Goal: Task Accomplishment & Management: Manage account settings

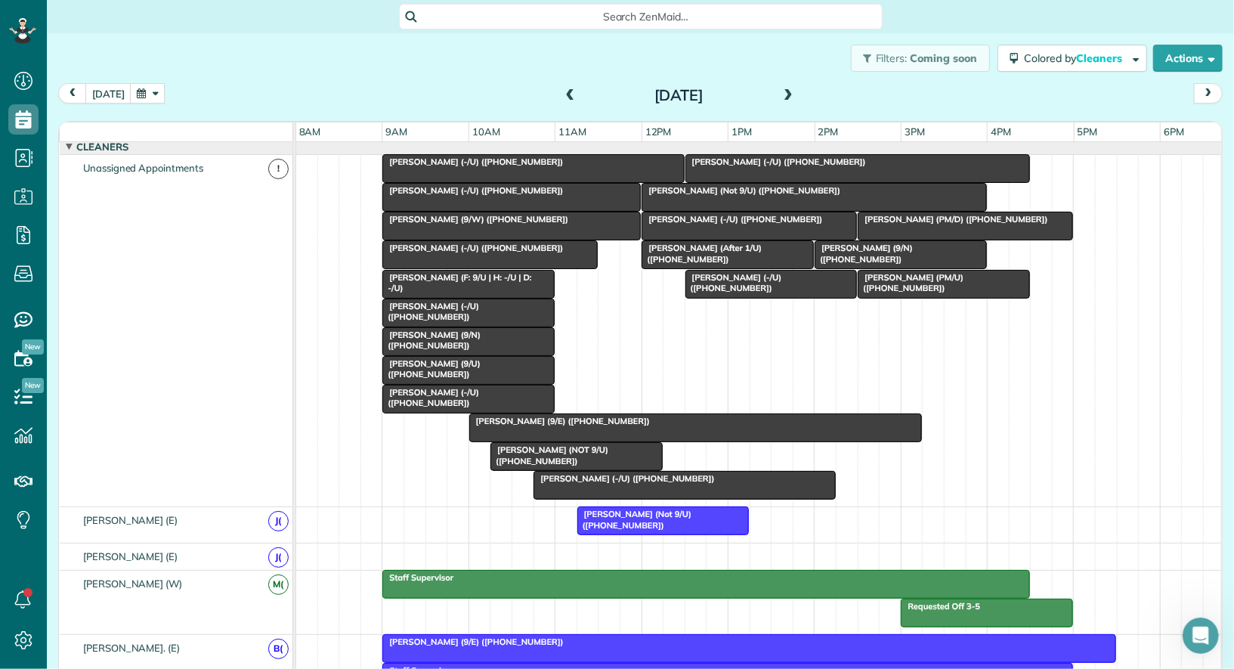
scroll to position [253, 0]
click at [17, 262] on icon at bounding box center [23, 273] width 30 height 30
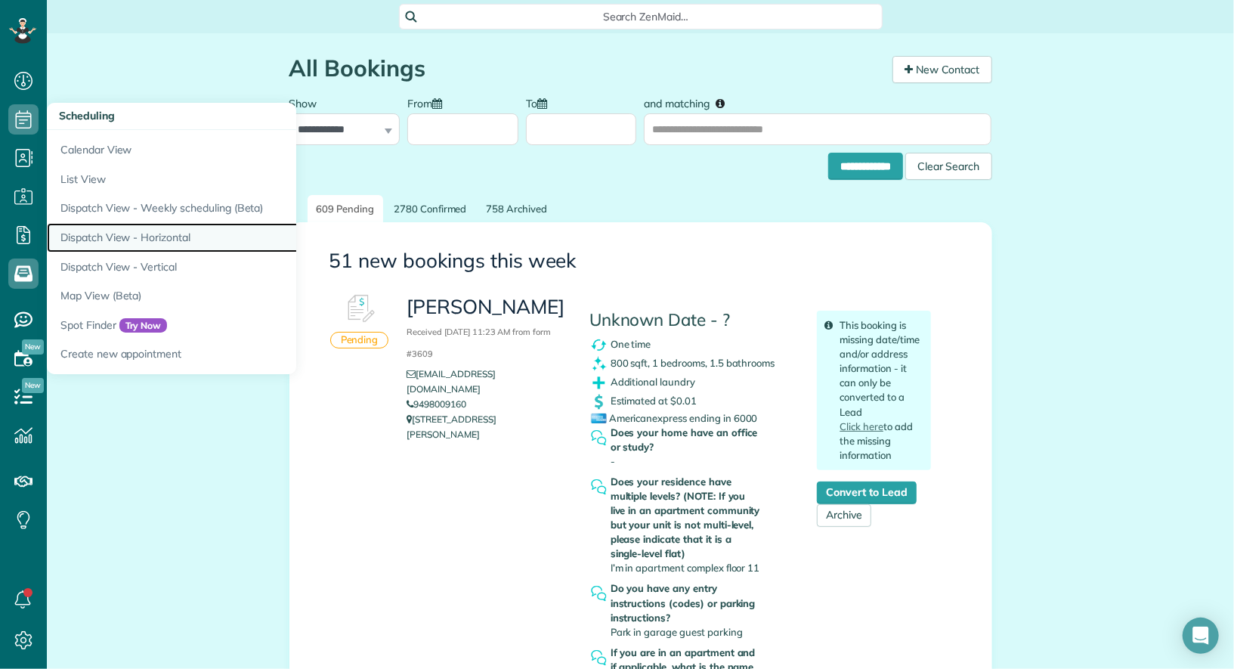
click at [141, 230] on link "Dispatch View - Horizontal" at bounding box center [236, 237] width 378 height 29
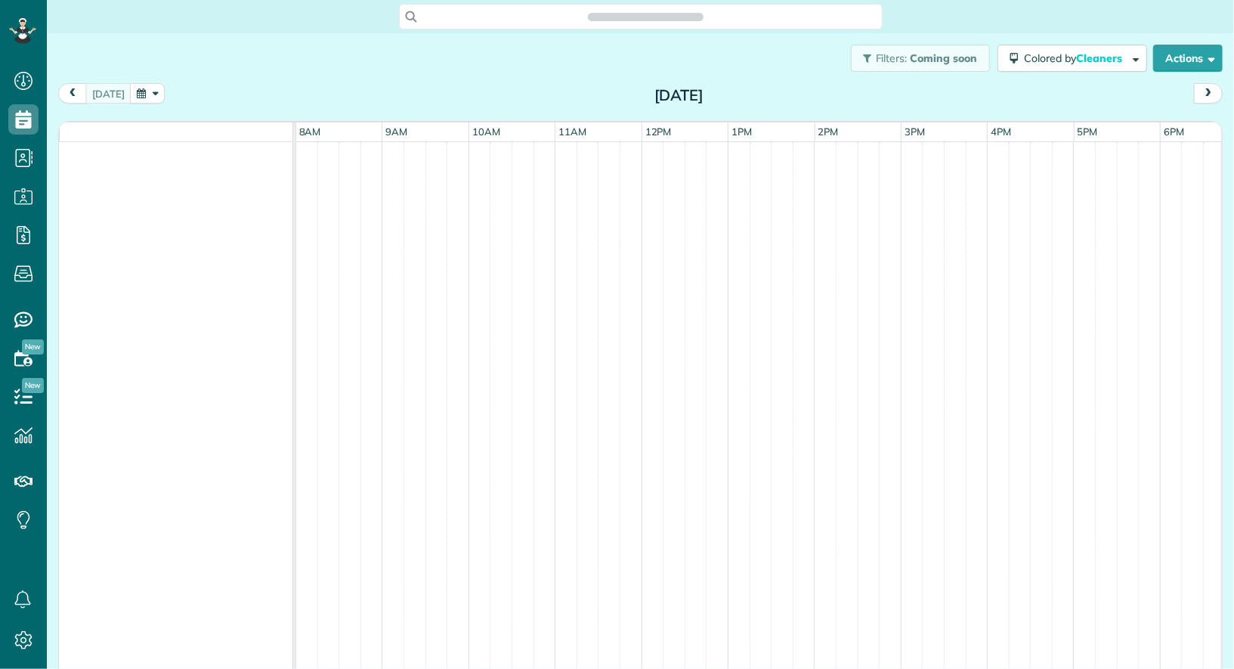
scroll to position [6, 6]
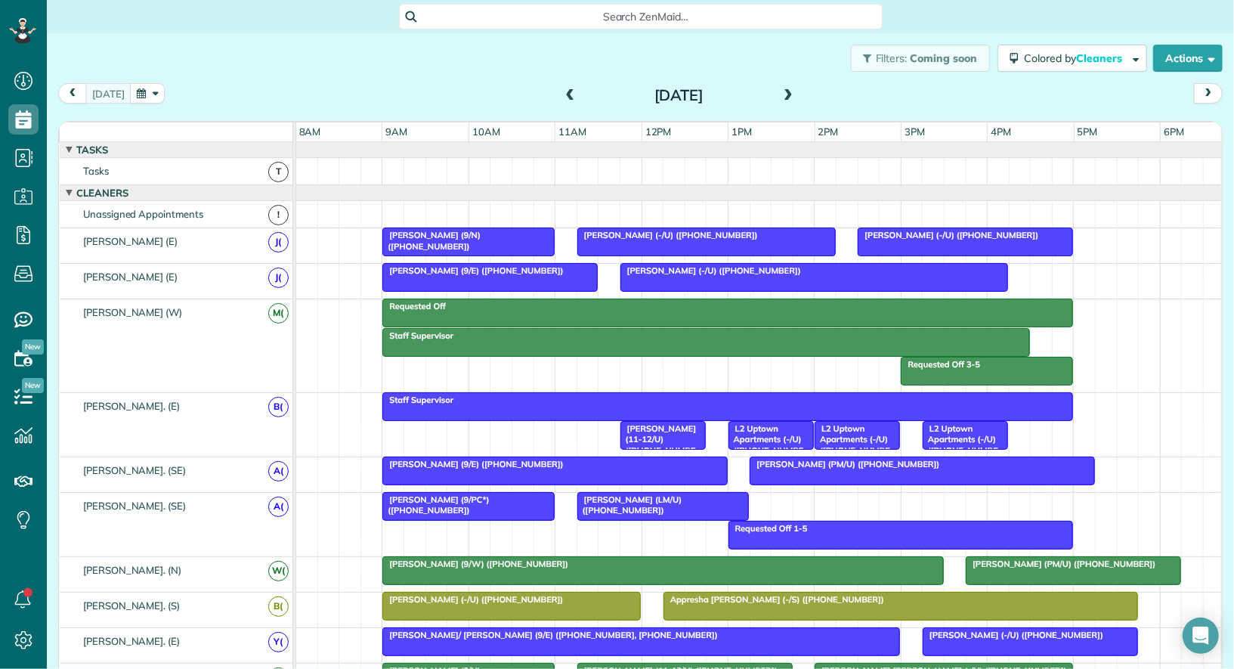
click at [149, 87] on button "button" at bounding box center [147, 93] width 35 height 20
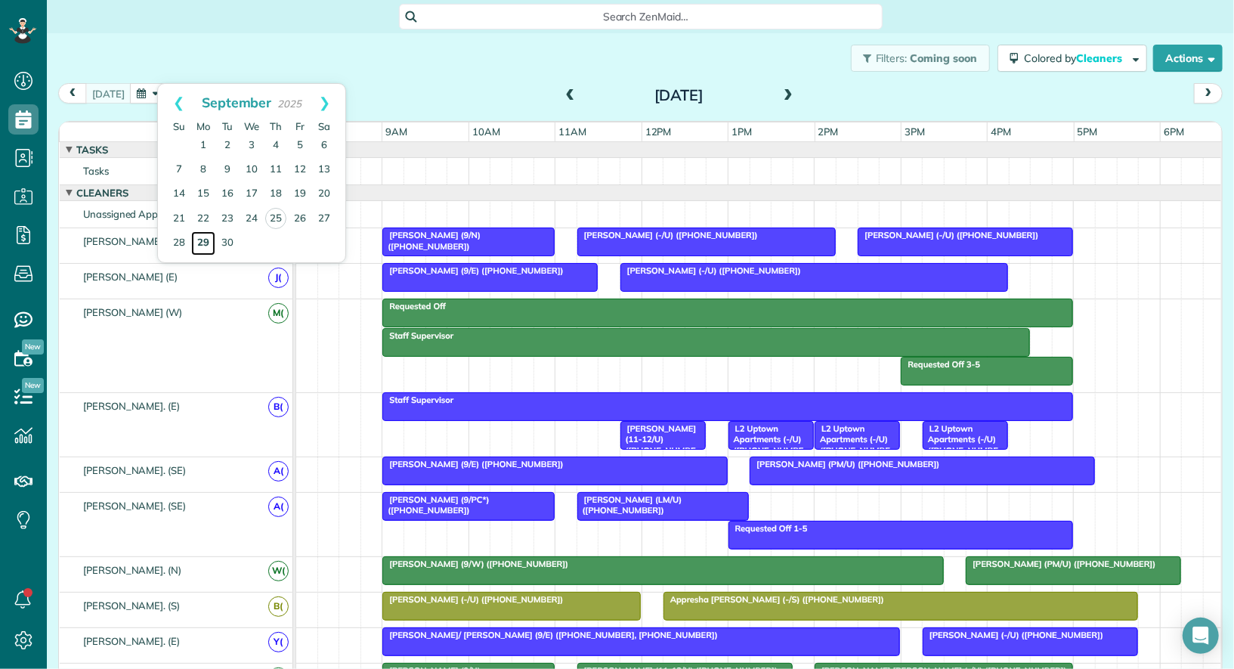
click at [206, 246] on link "29" at bounding box center [203, 243] width 24 height 24
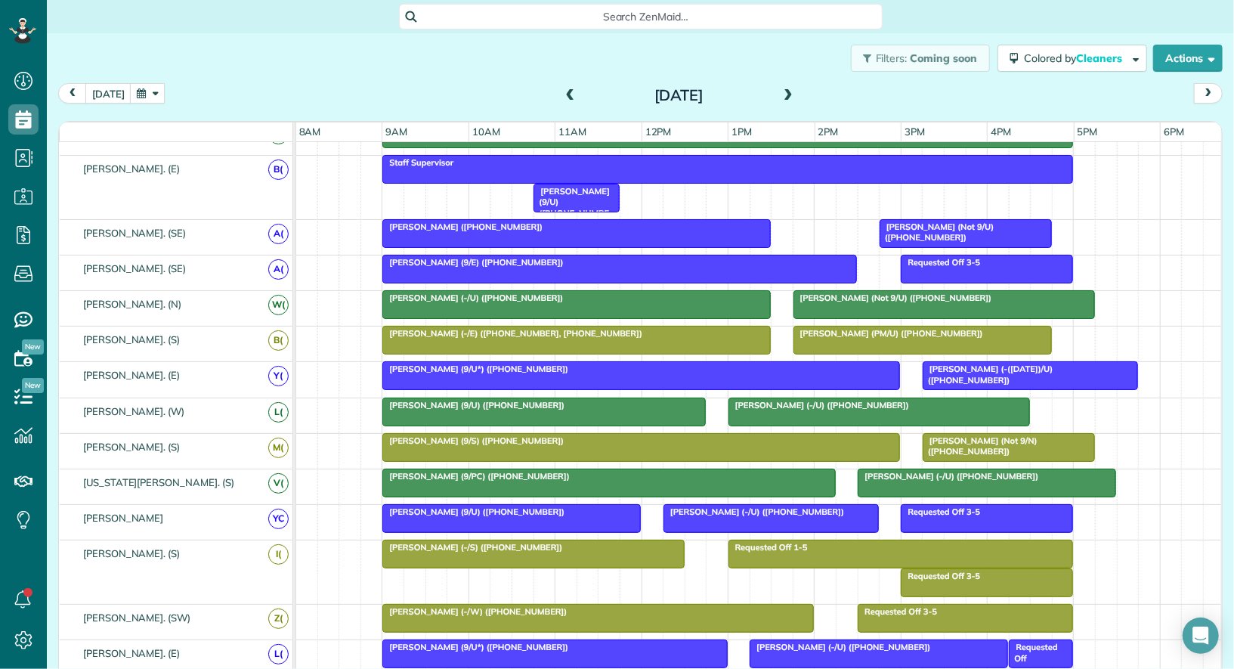
scroll to position [0, 0]
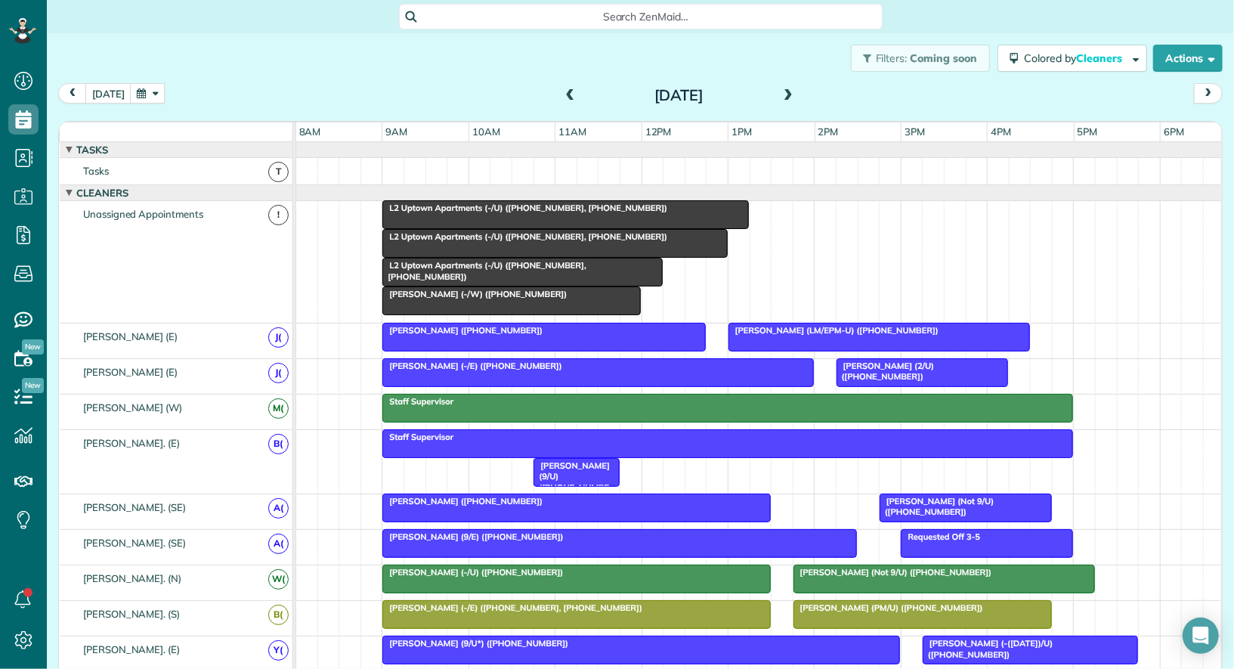
click at [791, 97] on span at bounding box center [788, 96] width 17 height 14
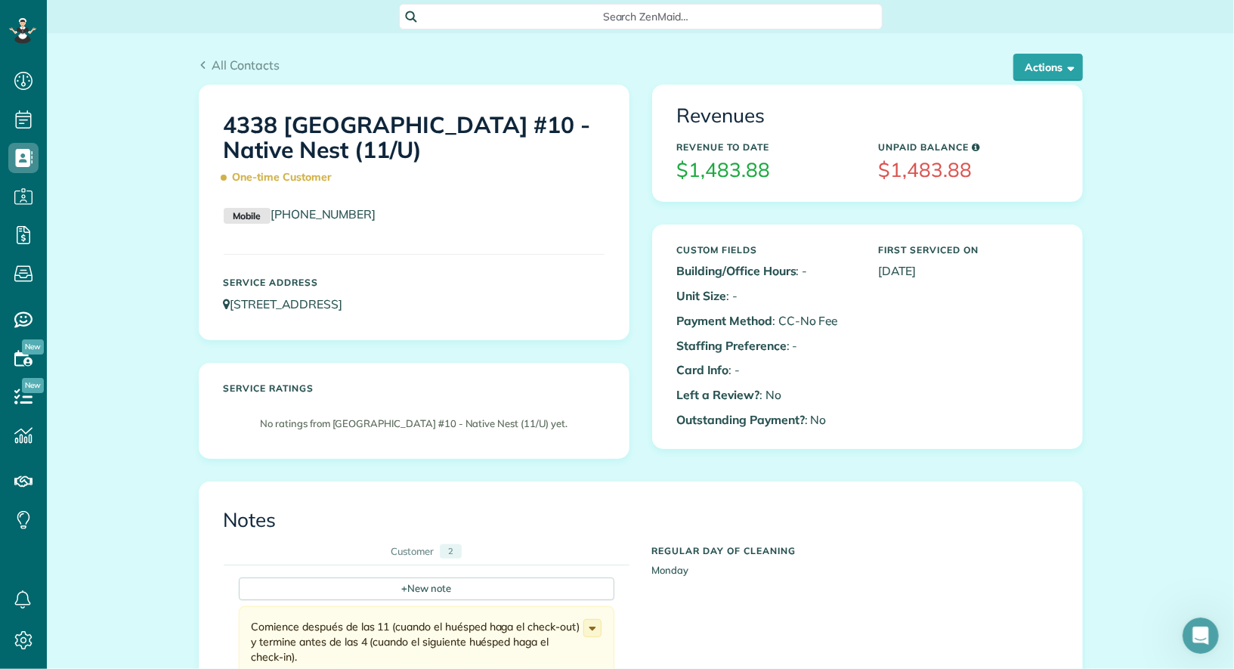
scroll to position [3920, 0]
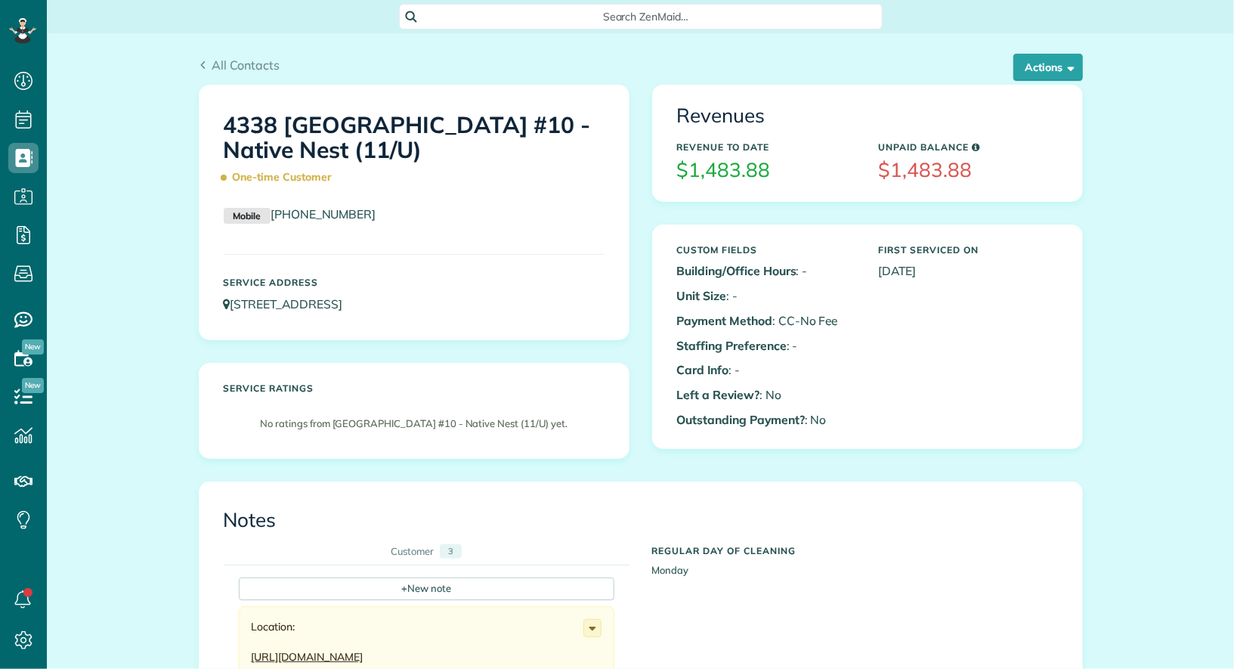
scroll to position [6, 6]
